Goal: Task Accomplishment & Management: Complete application form

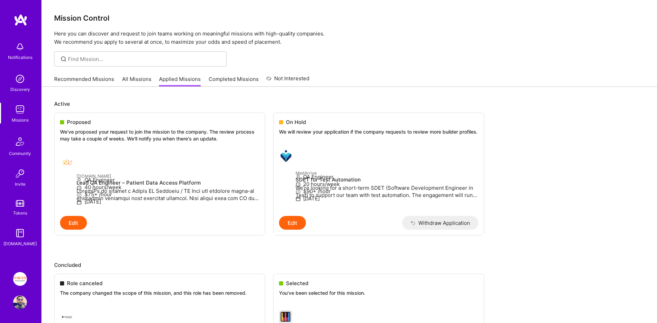
click at [94, 78] on link "Recommended Missions" at bounding box center [84, 80] width 60 height 11
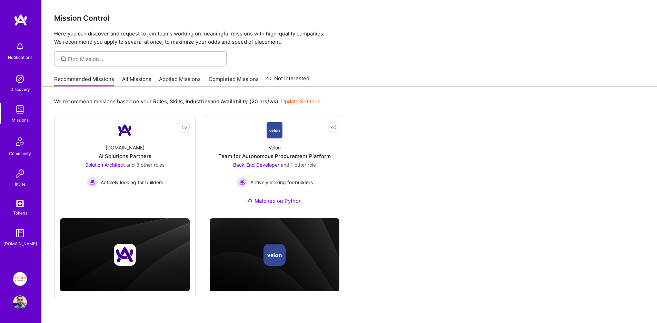
click at [169, 79] on link "Applied Missions" at bounding box center [180, 80] width 42 height 11
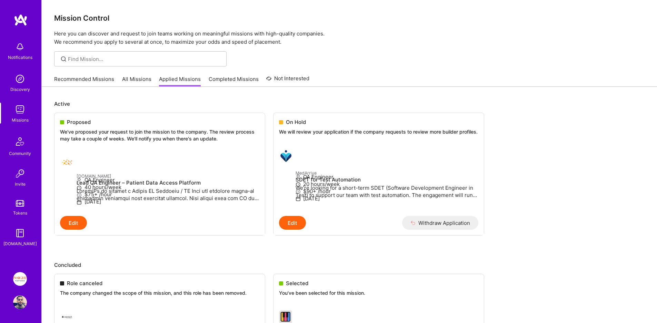
click at [124, 78] on link "All Missions" at bounding box center [136, 80] width 29 height 11
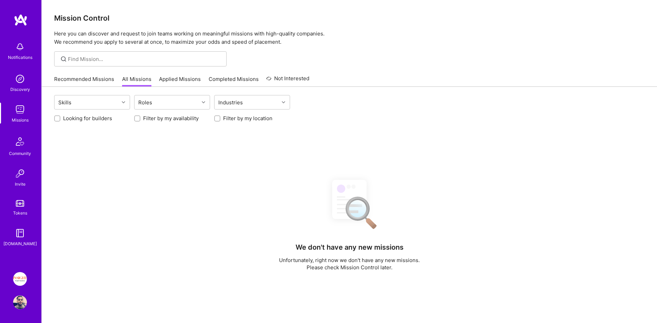
click at [96, 78] on link "Recommended Missions" at bounding box center [84, 80] width 60 height 11
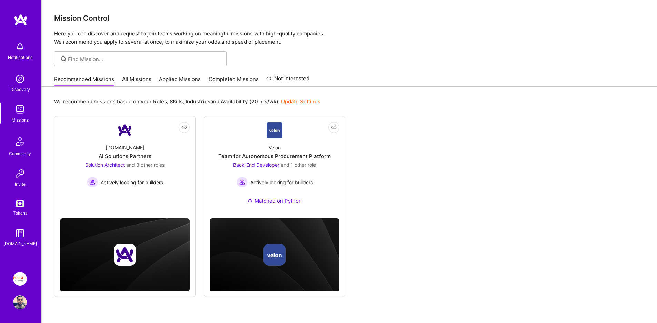
click at [167, 82] on link "Applied Missions" at bounding box center [180, 80] width 42 height 11
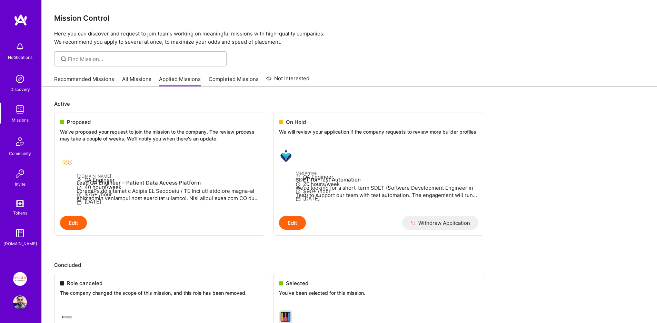
click at [136, 79] on link "All Missions" at bounding box center [136, 80] width 29 height 11
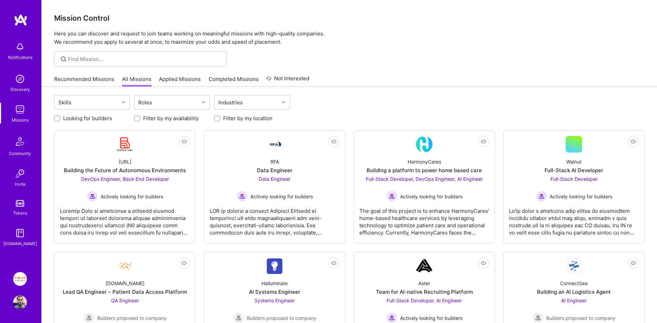
click at [113, 80] on link "Recommended Missions" at bounding box center [84, 80] width 60 height 11
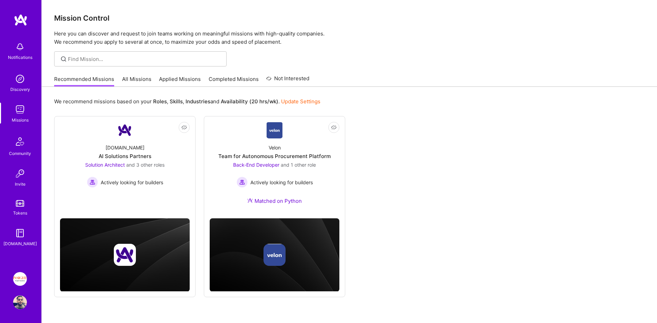
click at [107, 79] on link "Recommended Missions" at bounding box center [84, 80] width 60 height 11
click at [188, 83] on link "Applied Missions" at bounding box center [180, 80] width 42 height 11
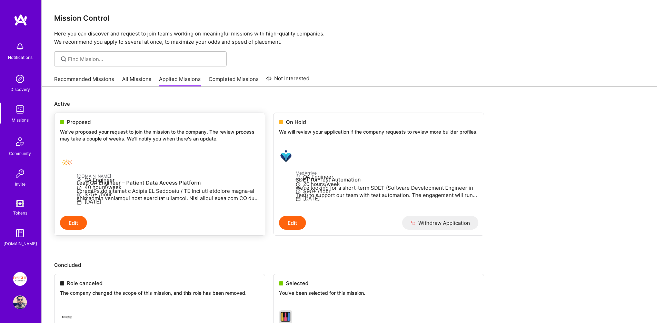
click at [77, 160] on div at bounding box center [68, 163] width 17 height 14
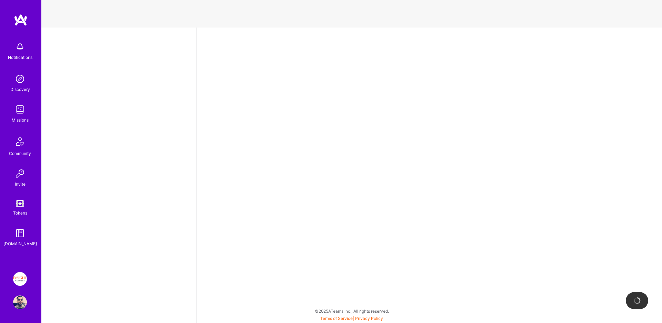
select select "IL"
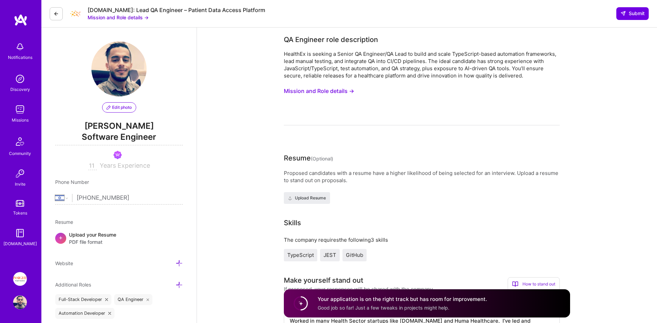
click at [114, 21] on button "Mission and Role details →" at bounding box center [118, 17] width 61 height 7
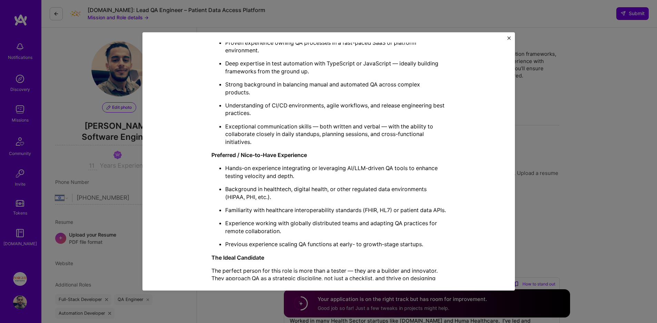
scroll to position [409, 0]
click at [106, 85] on div "Mission Description and Role Details QA Engineer role description HealthEx is s…" at bounding box center [328, 161] width 657 height 323
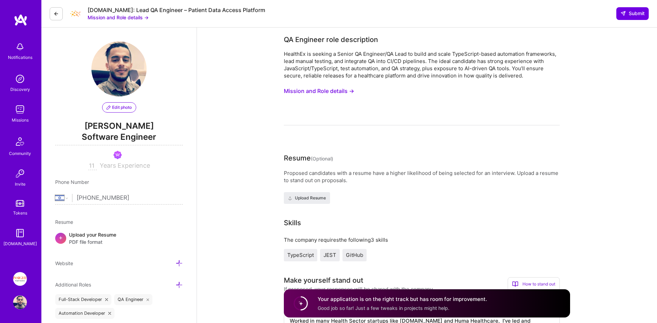
click at [107, 24] on div "[DOMAIN_NAME]: Lead QA Engineer – Patient Data Access Platform Mission and Role…" at bounding box center [348, 14] width 615 height 28
click at [106, 21] on div "[DOMAIN_NAME]: Lead QA Engineer – Patient Data Access Platform Mission and Role…" at bounding box center [348, 14] width 615 height 28
click at [107, 19] on button "Mission and Role details →" at bounding box center [118, 17] width 61 height 7
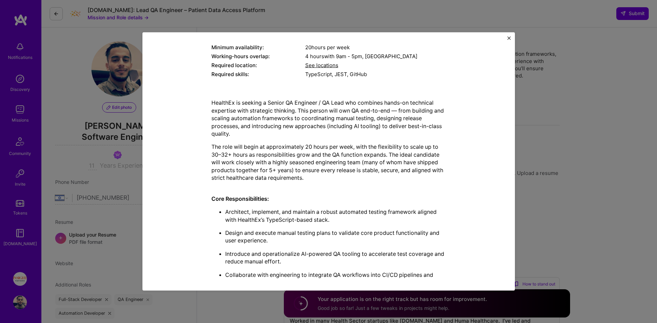
scroll to position [101, 0]
click at [386, 103] on p "HealthEx is seeking a Senior QA Engineer / QA Lead who combines hands-on techni…" at bounding box center [328, 117] width 234 height 39
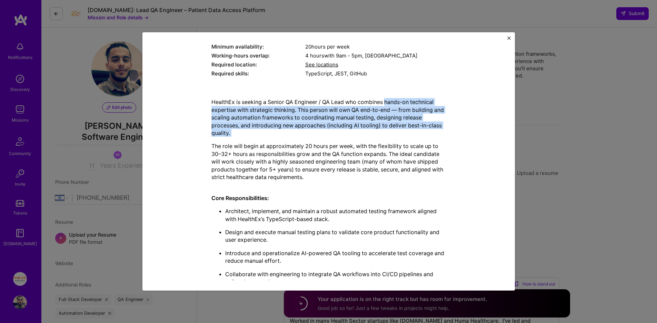
drag, startPoint x: 386, startPoint y: 103, endPoint x: 354, endPoint y: 134, distance: 44.4
click at [354, 134] on p "HealthEx is seeking a Senior QA Engineer / QA Lead who combines hands-on techni…" at bounding box center [328, 117] width 234 height 39
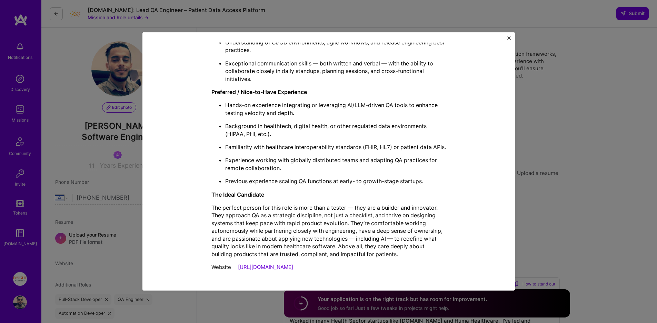
scroll to position [0, 0]
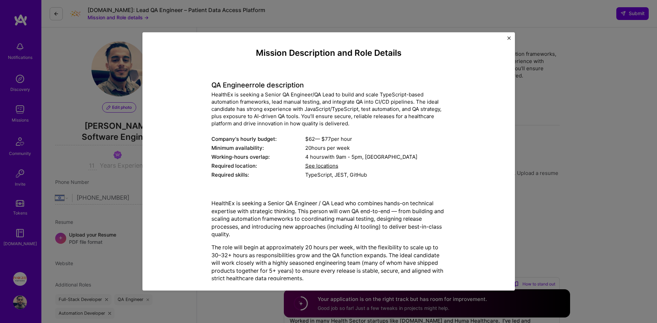
click at [547, 198] on div "Mission Description and Role Details QA Engineer role description HealthEx is s…" at bounding box center [328, 161] width 657 height 323
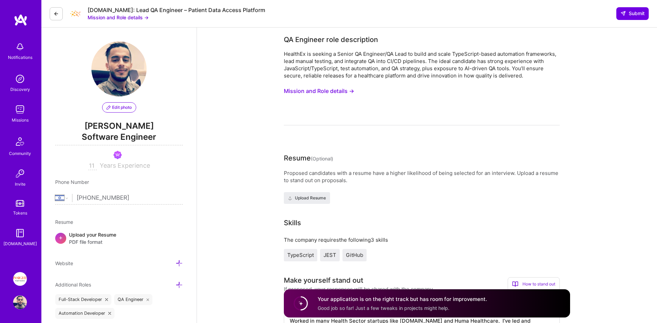
click at [22, 114] on img at bounding box center [20, 110] width 14 height 14
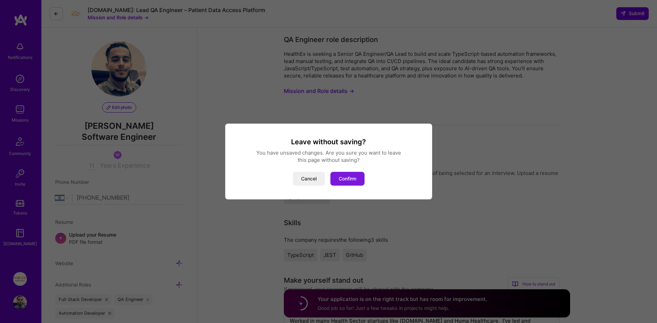
click at [340, 174] on button "Confirm" at bounding box center [347, 179] width 34 height 14
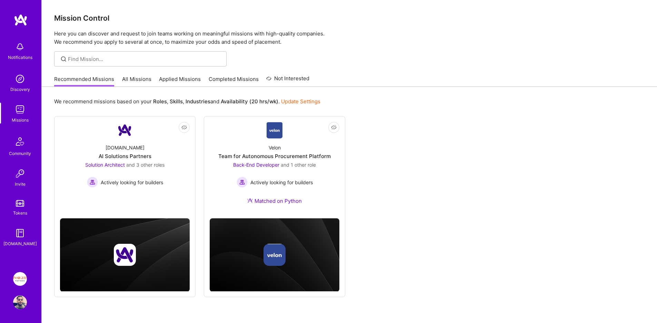
click at [140, 79] on link "All Missions" at bounding box center [136, 80] width 29 height 11
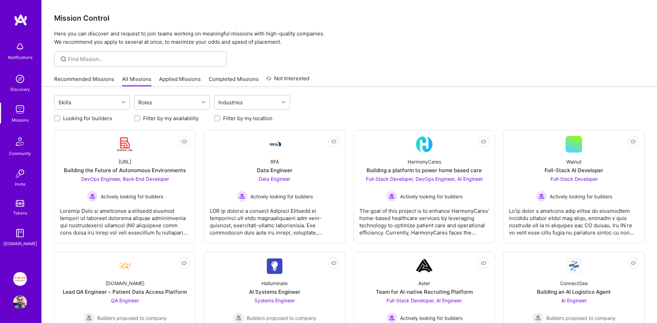
click at [178, 78] on link "Applied Missions" at bounding box center [180, 80] width 42 height 11
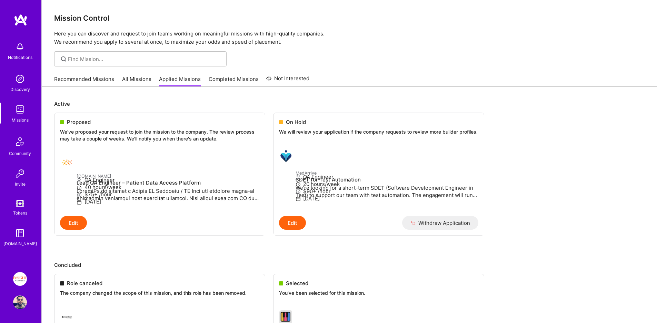
click at [135, 82] on link "All Missions" at bounding box center [136, 80] width 29 height 11
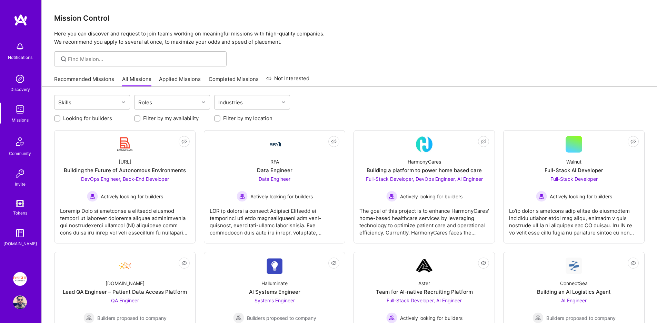
click at [134, 78] on link "All Missions" at bounding box center [136, 80] width 29 height 11
